Goal: Task Accomplishment & Management: Manage account settings

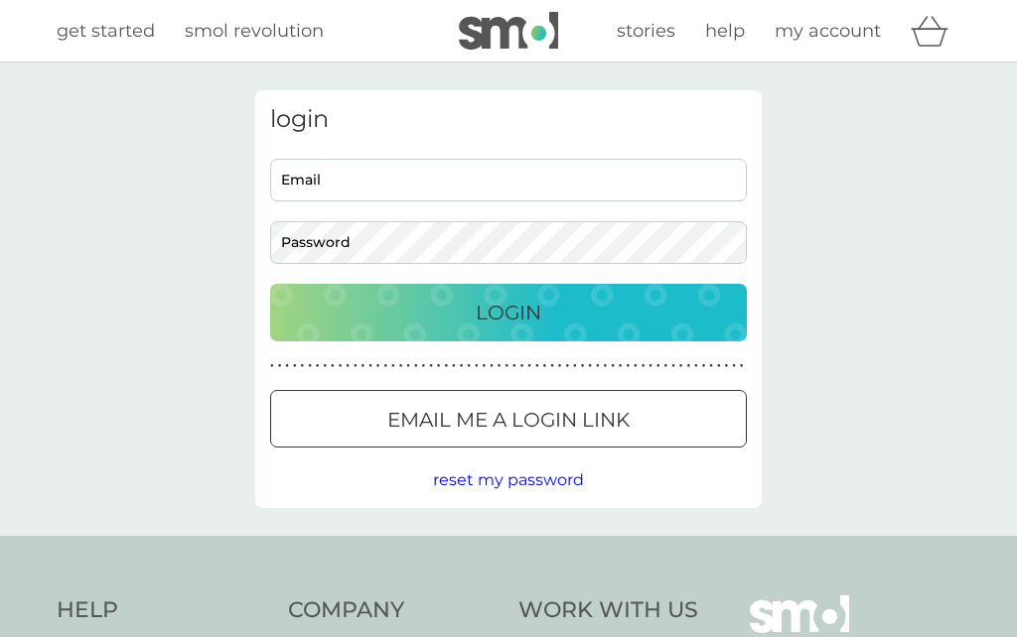
click at [653, 178] on input "Email" at bounding box center [508, 180] width 477 height 43
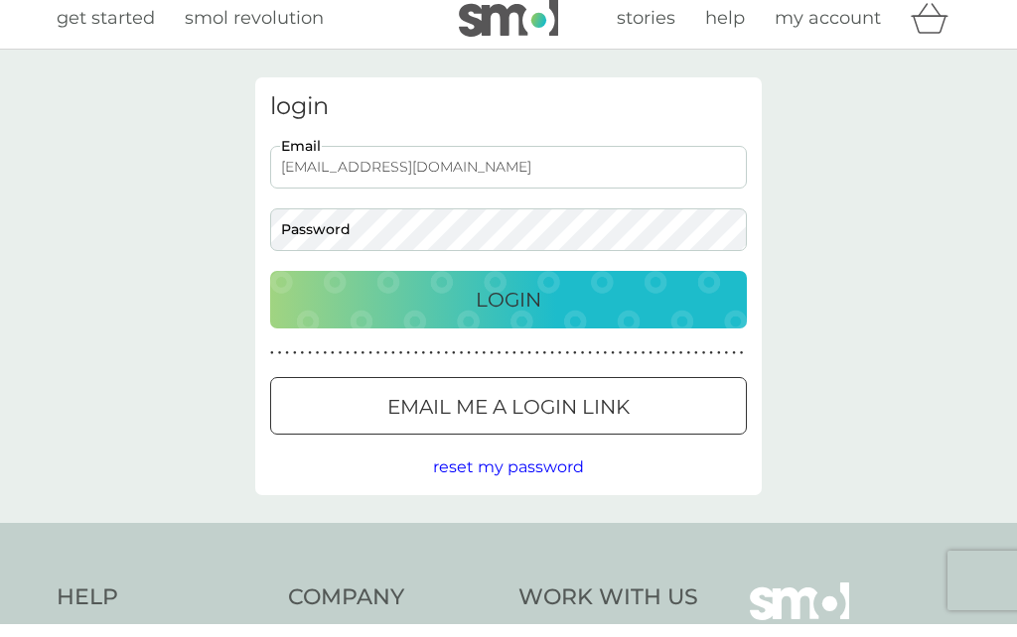
type input "[EMAIL_ADDRESS][DOMAIN_NAME]"
click at [508, 299] on button "Login" at bounding box center [508, 313] width 477 height 58
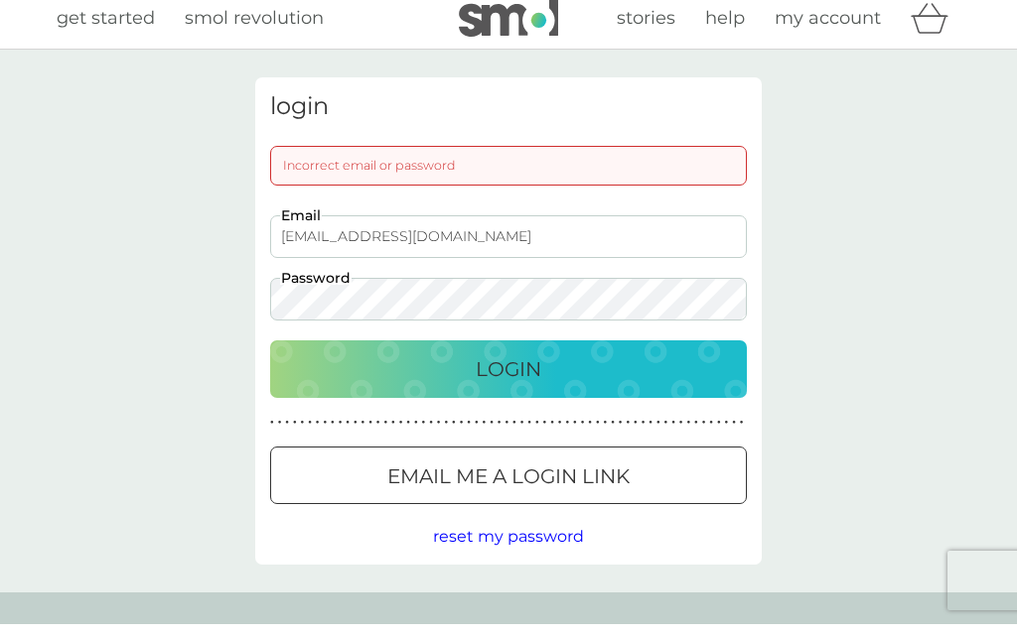
click at [508, 368] on button "Login" at bounding box center [508, 382] width 477 height 58
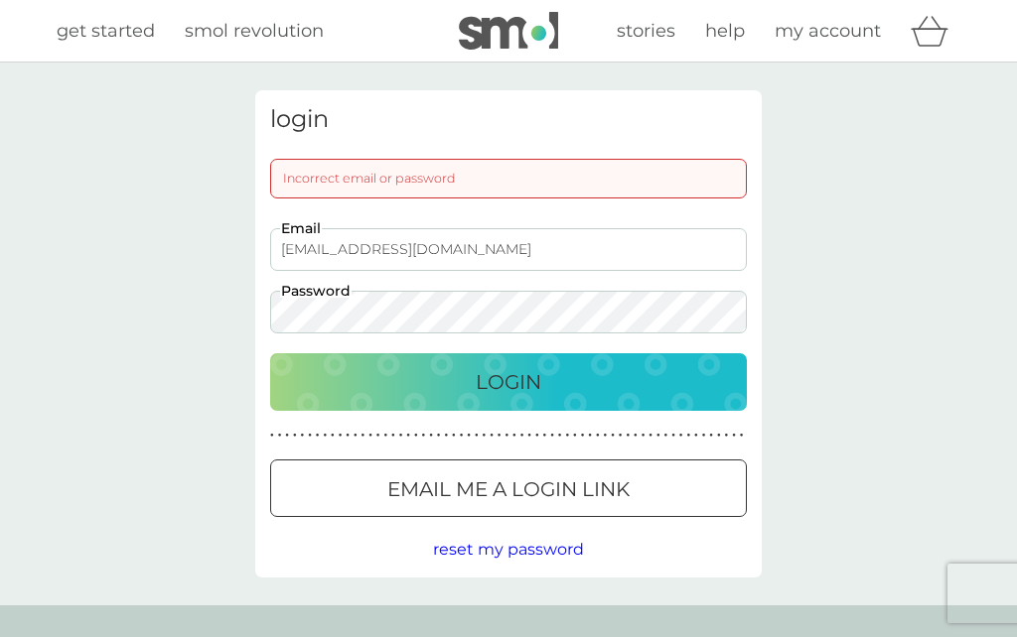
click at [602, 485] on p "Email me a login link" at bounding box center [508, 490] width 242 height 32
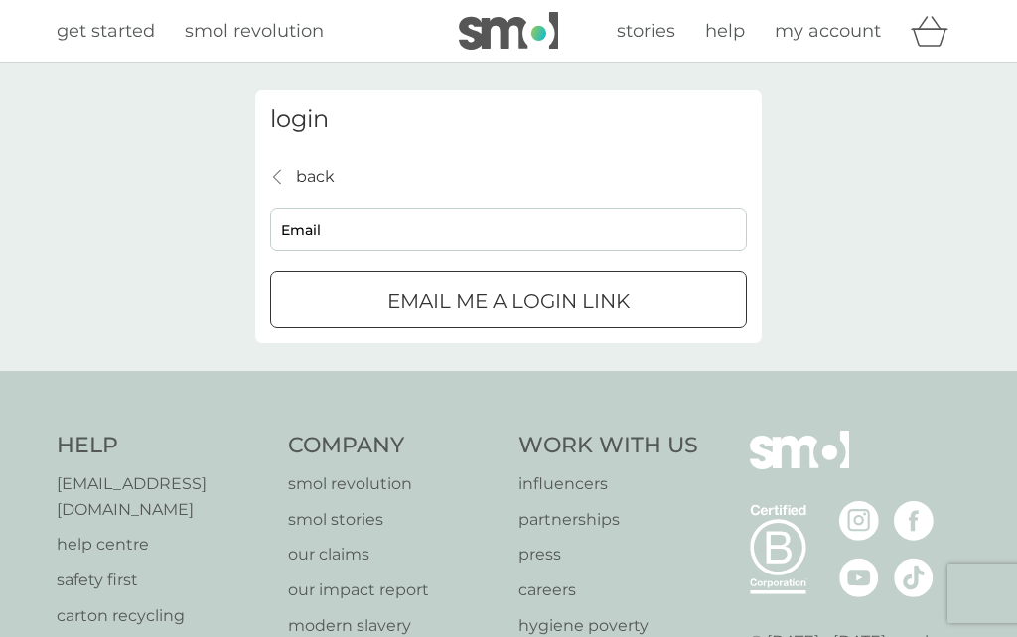
click at [608, 228] on input "Email" at bounding box center [508, 229] width 477 height 43
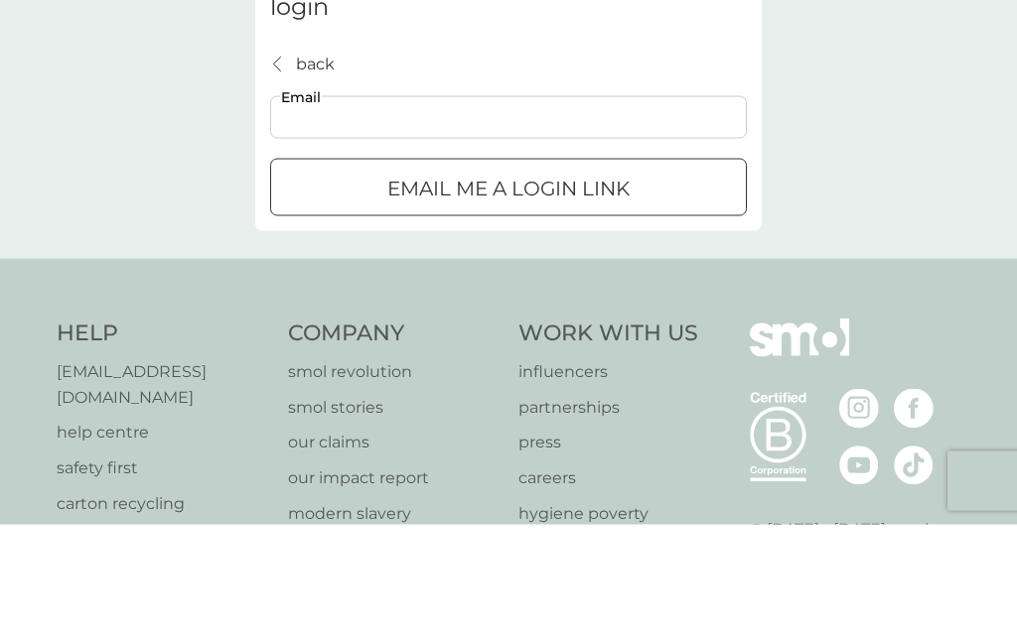
type input "[EMAIL_ADDRESS][DOMAIN_NAME]"
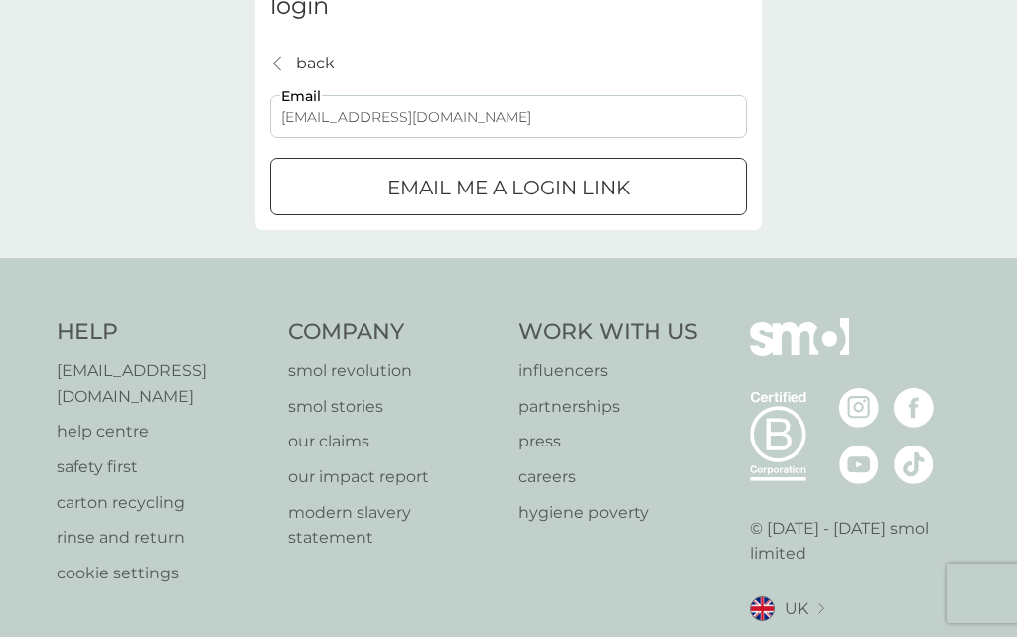
click at [557, 184] on p "Email me a login link" at bounding box center [508, 188] width 242 height 32
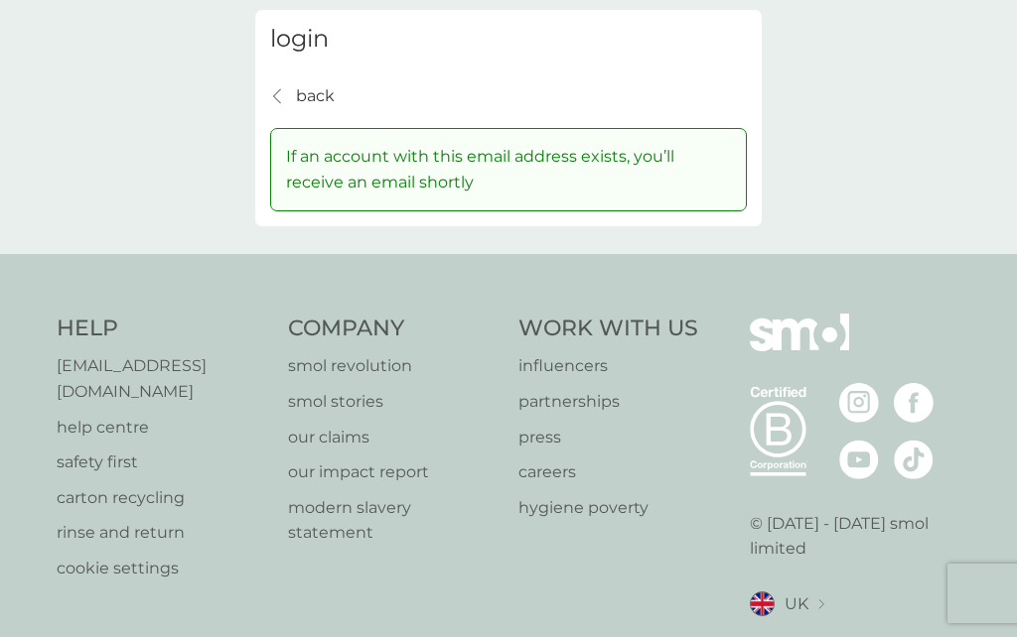
scroll to position [0, 0]
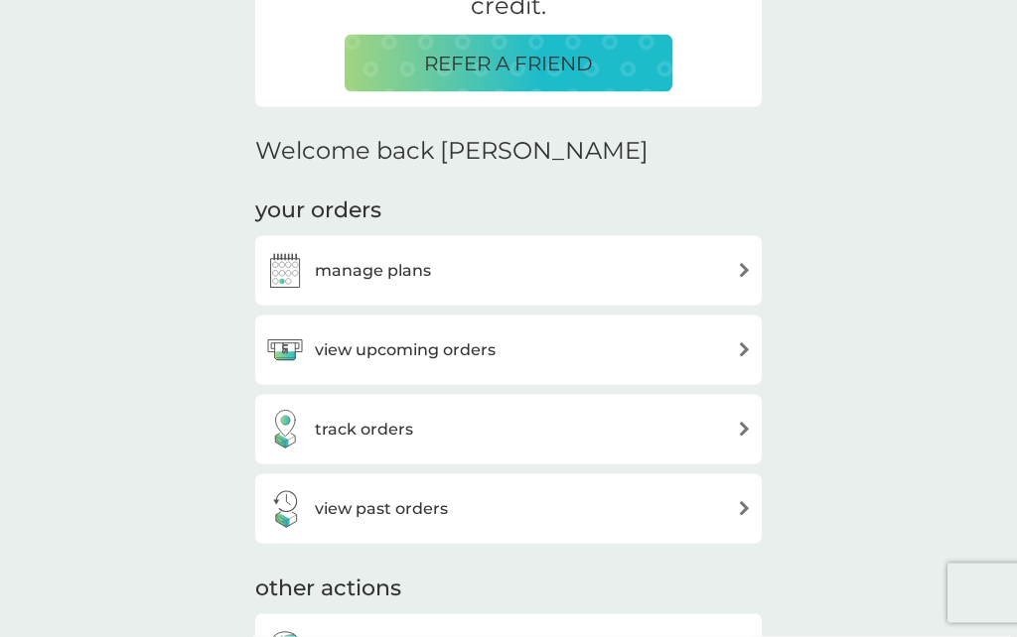
scroll to position [476, 0]
click at [744, 352] on img at bounding box center [744, 350] width 15 height 15
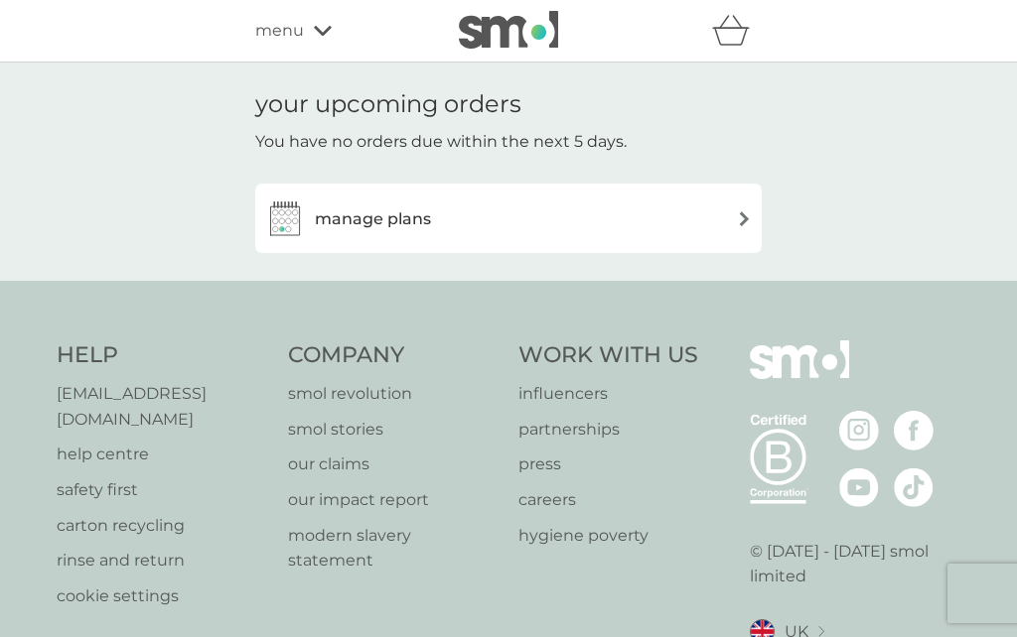
click at [750, 220] on img at bounding box center [744, 218] width 15 height 15
